Goal: Task Accomplishment & Management: Manage account settings

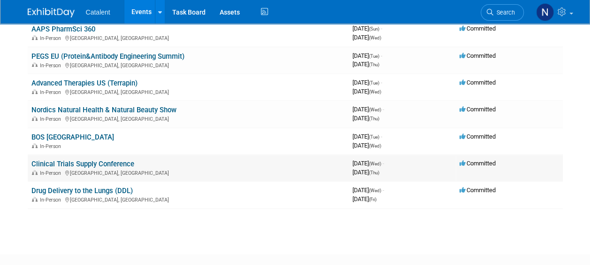
scroll to position [226, 0]
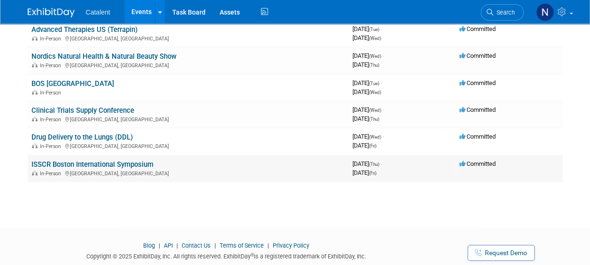
click at [127, 164] on link "ISSCR Boston International Symposium" at bounding box center [92, 164] width 122 height 8
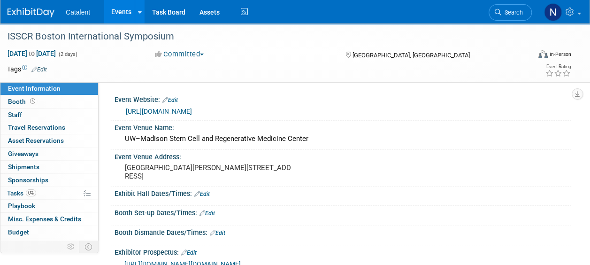
click at [192, 111] on link "https://stemcells.wisc.edu/event/boston-international-symposium-december-11-12-…" at bounding box center [159, 112] width 66 height 8
click at [60, 88] on link "Event Information" at bounding box center [49, 88] width 98 height 13
click at [117, 40] on div "ISSCR Boston International Symposium" at bounding box center [263, 36] width 519 height 17
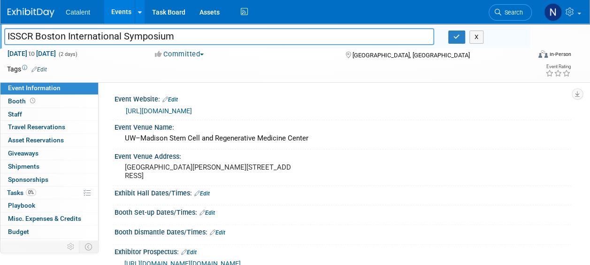
click at [70, 37] on input "ISSCR Boston International Symposium" at bounding box center [219, 36] width 430 height 16
drag, startPoint x: 176, startPoint y: 36, endPoint x: 37, endPoint y: 38, distance: 139.0
click at [37, 38] on input "ISSCR Boston International Symposium" at bounding box center [219, 36] width 430 height 16
type input "ISSCR PSC-Derived Therapies Symposium"
click at [455, 41] on button "button" at bounding box center [457, 37] width 17 height 13
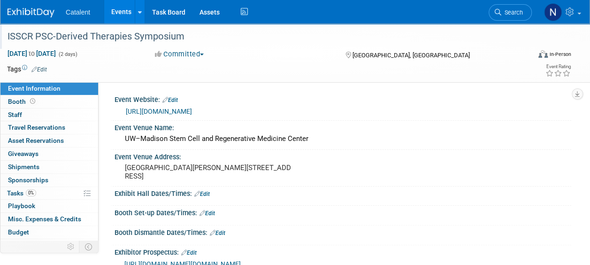
click at [175, 97] on link "Edit" at bounding box center [170, 100] width 15 height 7
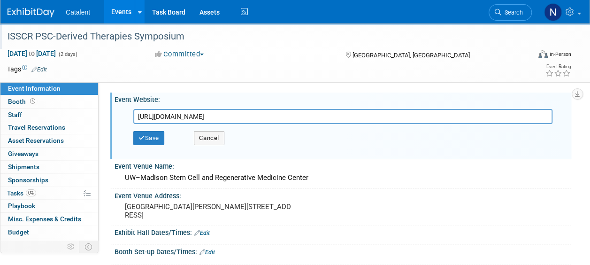
click at [178, 118] on input "https://stemcells.wisc.edu/event/boston-international-symposium-december-11-12-…" at bounding box center [342, 116] width 419 height 15
click at [178, 117] on input "https://stemcells.wisc.edu/event/boston-international-symposium-december-11-12-…" at bounding box center [342, 116] width 419 height 15
type input "[URL][DOMAIN_NAME]"
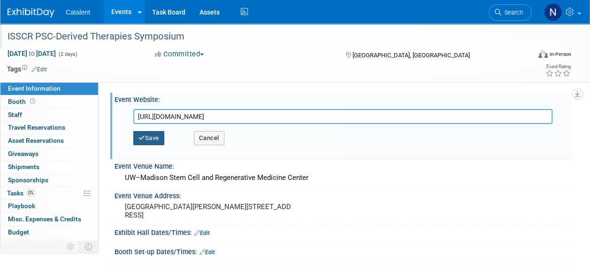
click at [144, 133] on button "Save" at bounding box center [148, 138] width 31 height 14
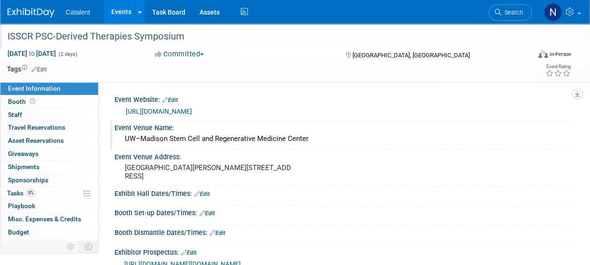
click at [205, 142] on div "UW–Madison Stem Cell and Regenerative Medicine Center" at bounding box center [343, 139] width 443 height 15
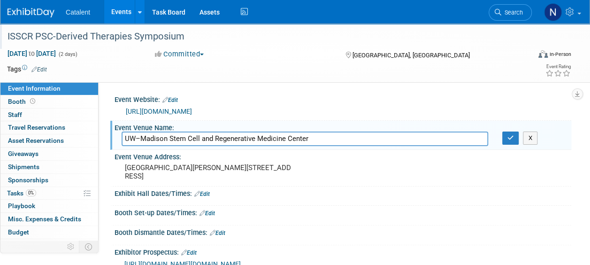
click at [379, 134] on input "UW–Madison Stem Cell and Regenerative Medicine Center" at bounding box center [305, 139] width 367 height 15
type input "Hyatt Regency Boston Cambridge"
click at [514, 135] on icon "button" at bounding box center [511, 138] width 7 height 6
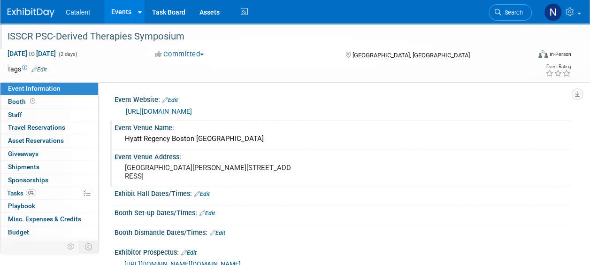
click at [166, 169] on pre "8457 WIMR II 1111 Highland Avenue Madison, WI 53705" at bounding box center [210, 171] width 170 height 17
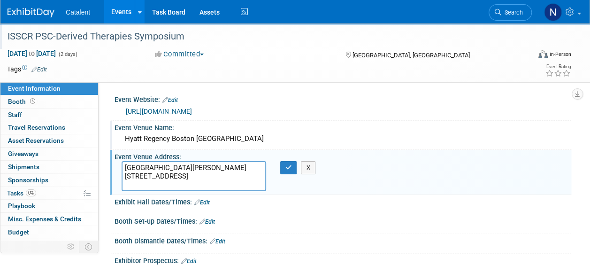
drag, startPoint x: 188, startPoint y: 189, endPoint x: 106, endPoint y: 166, distance: 84.8
click at [106, 166] on div "Event Website: Edit https://www.isscr.org/upcoming-programs/2025-boston-interna…" at bounding box center [335, 179] width 473 height 194
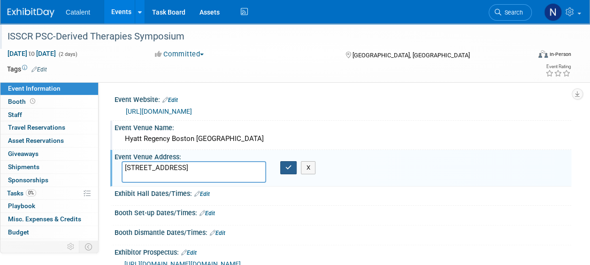
type textarea "575 Memorial Drive Cambridge, MA, 0213"
click at [286, 165] on icon "button" at bounding box center [289, 167] width 7 height 6
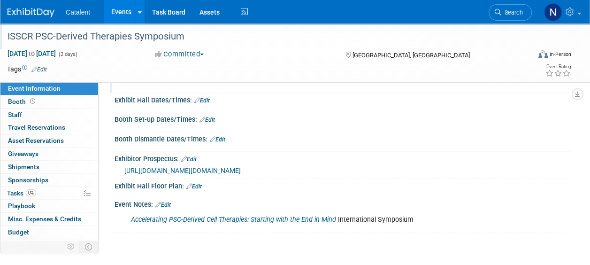
scroll to position [94, 0]
click at [241, 174] on span "https://protect.checkpoint.com/v2/r01/___http://static1.squarespace.com/static/…" at bounding box center [182, 170] width 116 height 8
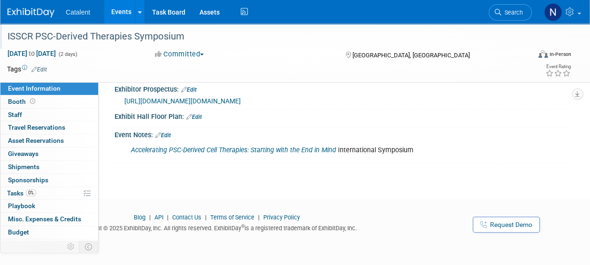
scroll to position [180, 0]
click at [376, 150] on div "Accelerating PSC-Derived Cell Therapies: Starting with the End in Mind Internat…" at bounding box center [302, 150] width 358 height 19
click at [163, 136] on link "Edit" at bounding box center [162, 135] width 15 height 7
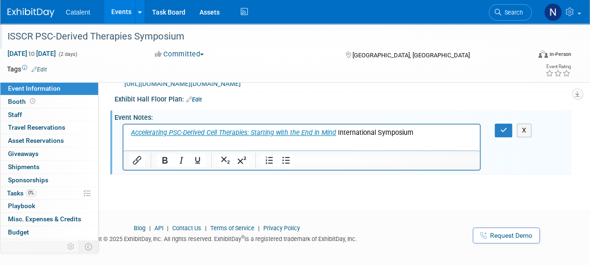
scroll to position [0, 0]
drag, startPoint x: 423, startPoint y: 139, endPoint x: 174, endPoint y: 146, distance: 249.0
click at [174, 138] on html "Accelerating PSC-Derived Cell Therapies: Starting with the End in Mind Internat…" at bounding box center [302, 130] width 356 height 13
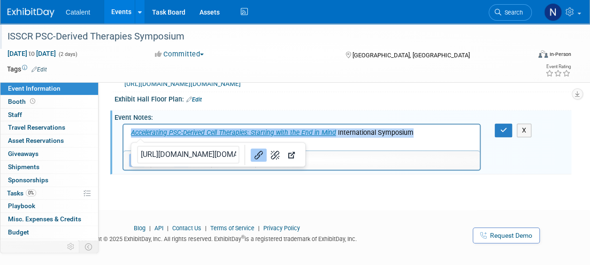
drag, startPoint x: 131, startPoint y: 131, endPoint x: 442, endPoint y: 128, distance: 311.4
click at [442, 128] on p "Accelerating PSC-Derived Cell Therapies: Starting with the End in Mind Internat…" at bounding box center [302, 132] width 346 height 9
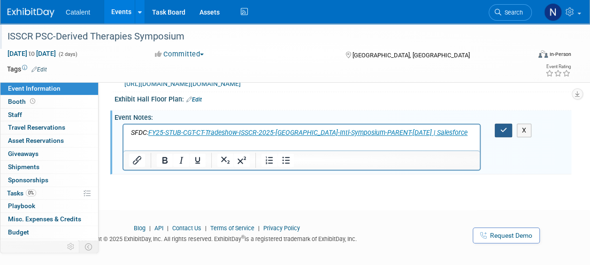
click at [506, 137] on button "button" at bounding box center [503, 131] width 17 height 14
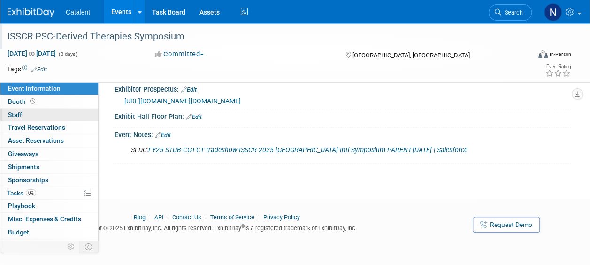
click at [35, 117] on link "0 Staff 0" at bounding box center [49, 114] width 98 height 13
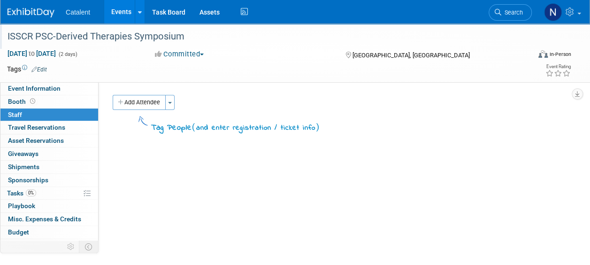
click at [29, 180] on span "Sponsorships 0" at bounding box center [28, 180] width 40 height 8
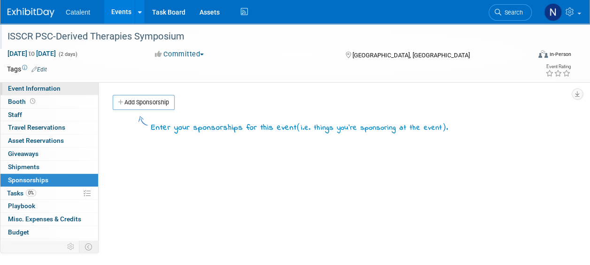
click at [29, 90] on span "Event Information" at bounding box center [34, 89] width 53 height 8
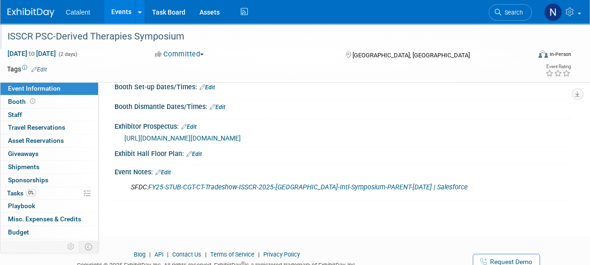
scroll to position [141, 0]
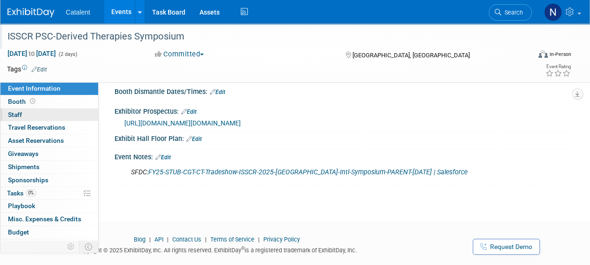
click at [17, 117] on span "Staff 0" at bounding box center [15, 115] width 14 height 8
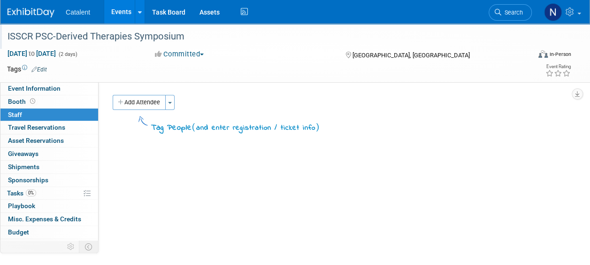
click at [119, 11] on link "Events" at bounding box center [121, 11] width 34 height 23
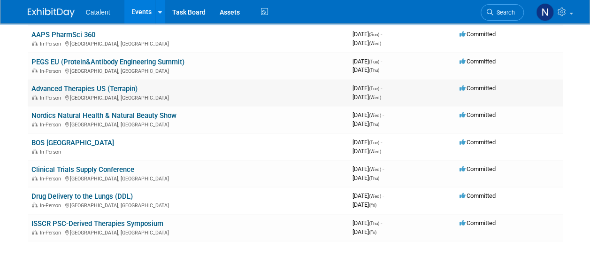
scroll to position [188, 0]
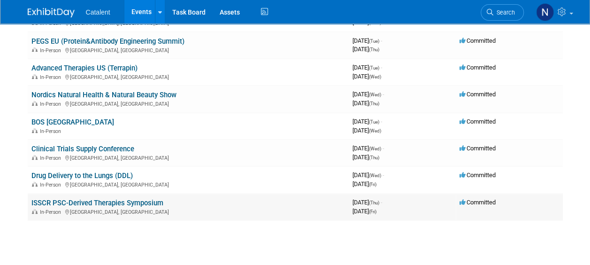
click at [105, 201] on link "ISSCR PSC-Derived Therapies Symposium" at bounding box center [97, 203] width 132 height 8
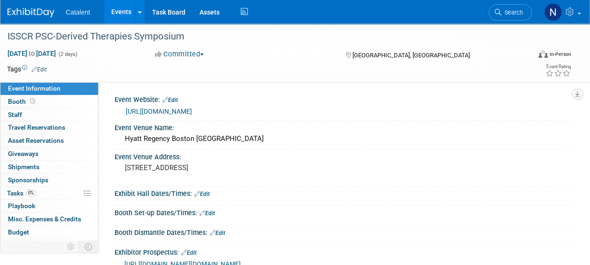
click at [123, 8] on link "Events" at bounding box center [121, 11] width 34 height 23
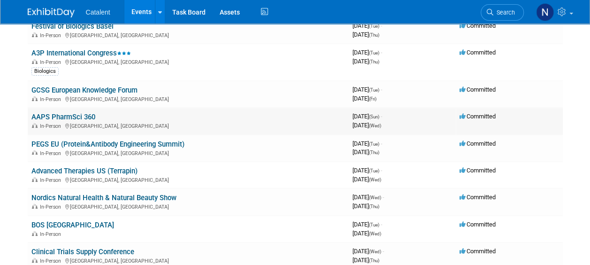
scroll to position [94, 0]
